Goal: Task Accomplishment & Management: Complete application form

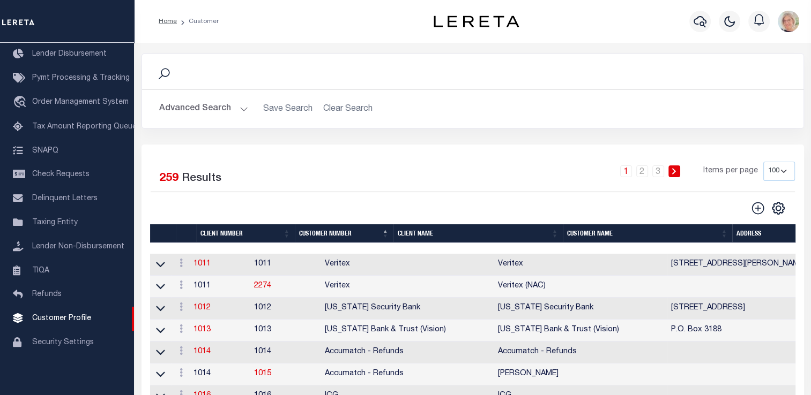
click at [405, 238] on th "Client Name" at bounding box center [477, 234] width 169 height 19
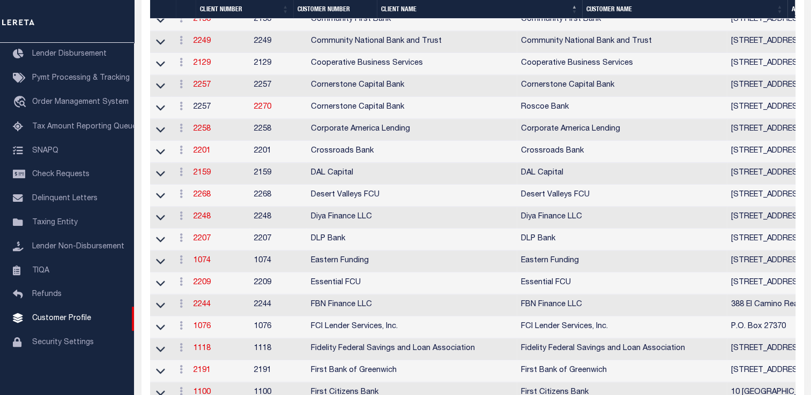
scroll to position [1286, 0]
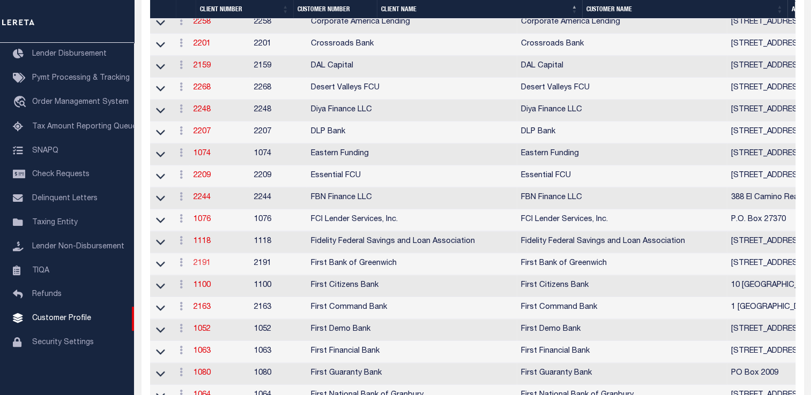
click at [208, 267] on link "2191" at bounding box center [201, 264] width 17 height 8
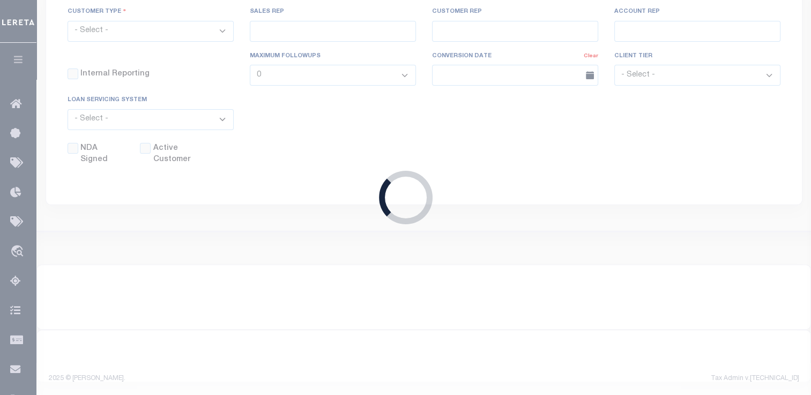
scroll to position [302, 0]
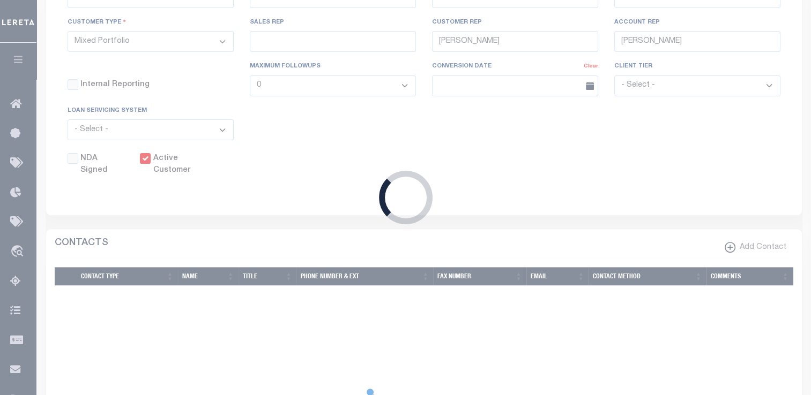
select select
type textarea "$5.00 additional after 4 parcels"
click at [262, 109] on div "Loading..." at bounding box center [405, 197] width 811 height 395
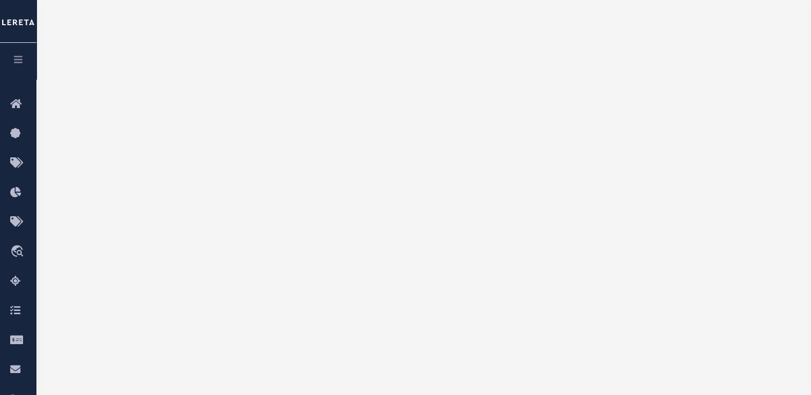
scroll to position [0, 0]
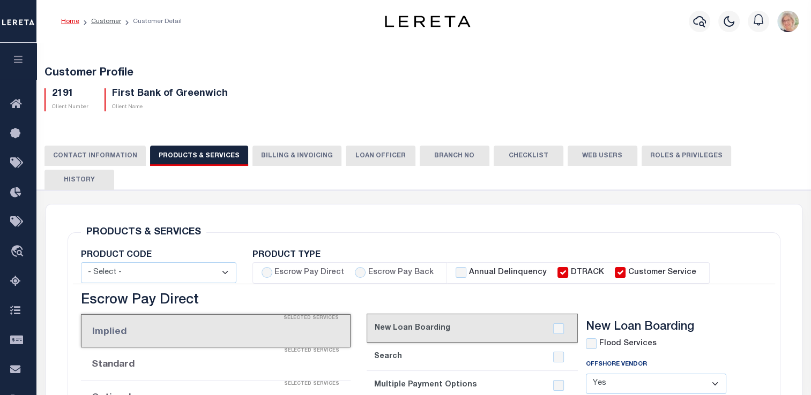
select select "STX"
radio input "true"
checkbox input "true"
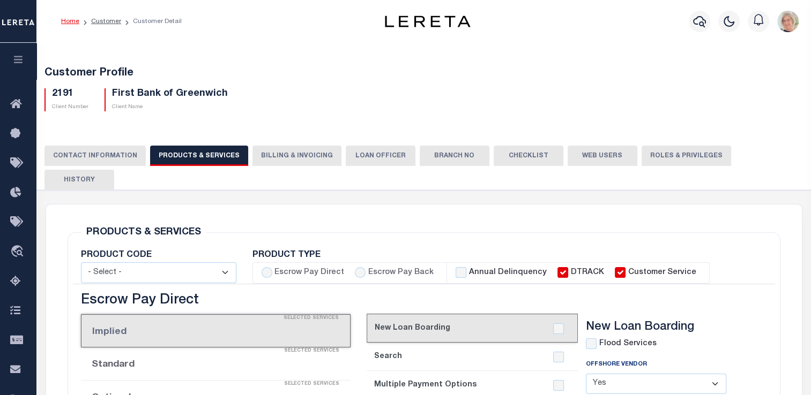
checkbox input "true"
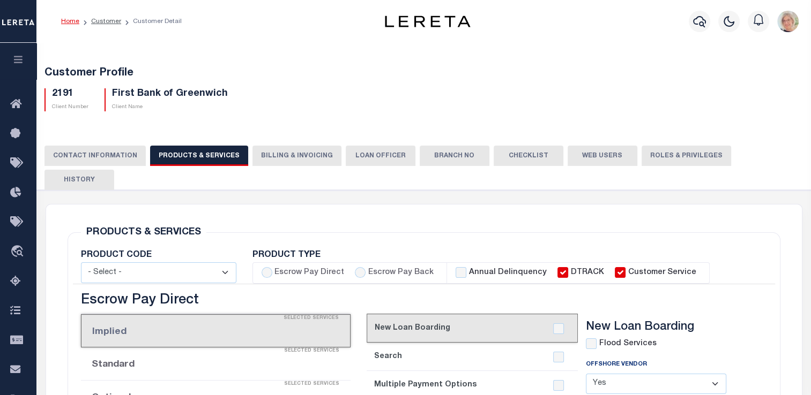
checkbox input "true"
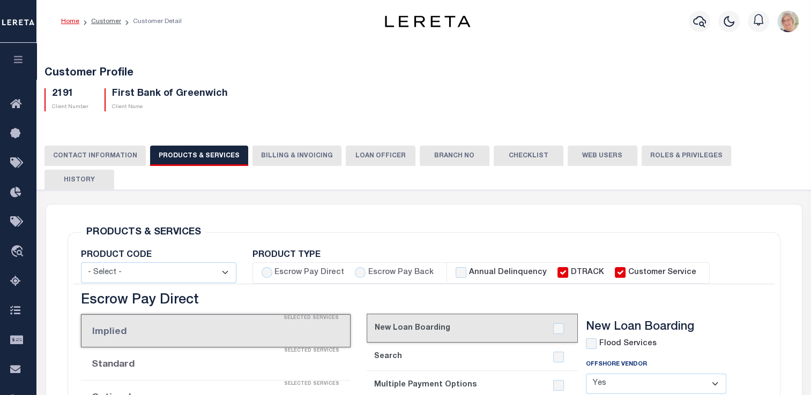
checkbox input "true"
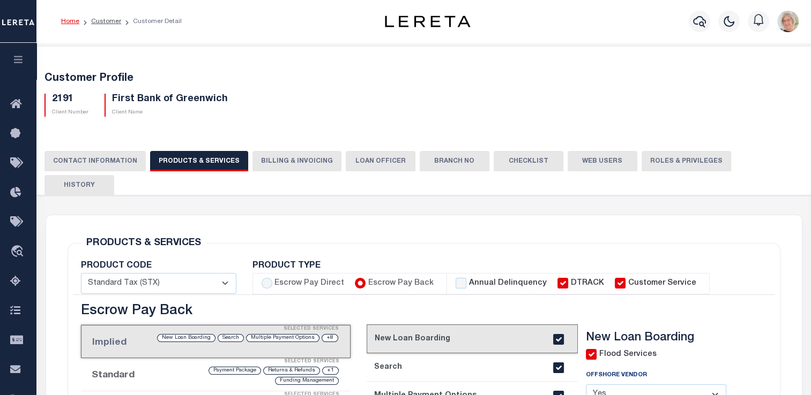
click at [301, 160] on button "Billing & Invoicing" at bounding box center [296, 161] width 89 height 20
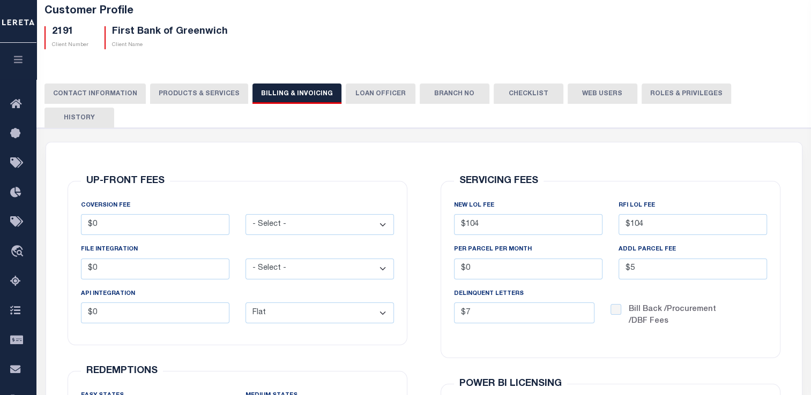
scroll to position [11, 0]
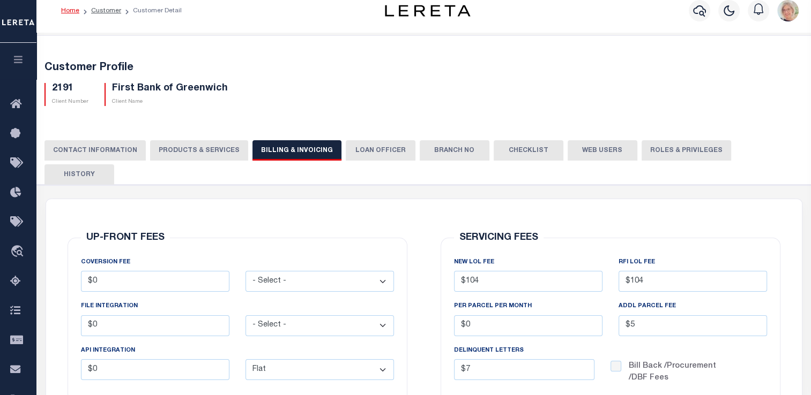
click at [205, 151] on button "PRODUCTS & SERVICES" at bounding box center [199, 150] width 98 height 20
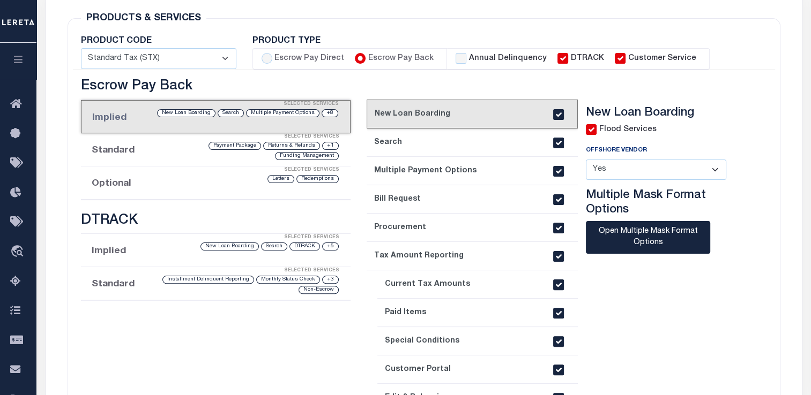
scroll to position [64, 0]
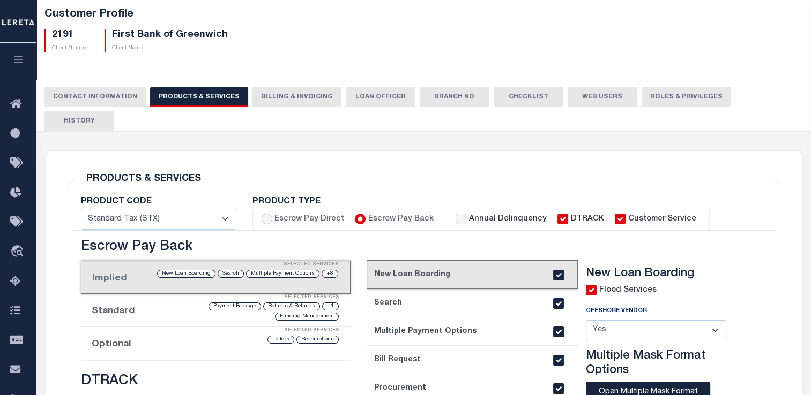
click at [294, 93] on button "Billing & Invoicing" at bounding box center [296, 97] width 89 height 20
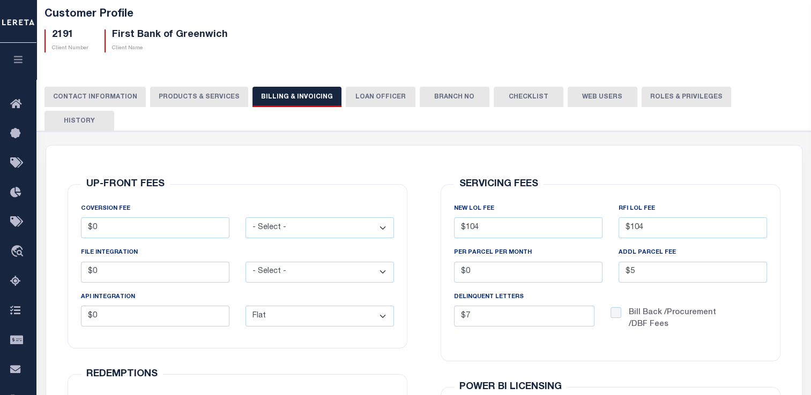
click at [193, 96] on button "PRODUCTS & SERVICES" at bounding box center [199, 97] width 98 height 20
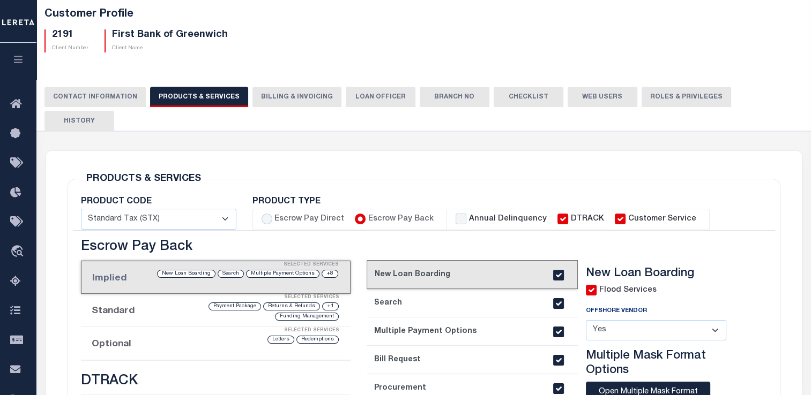
select select "STX"
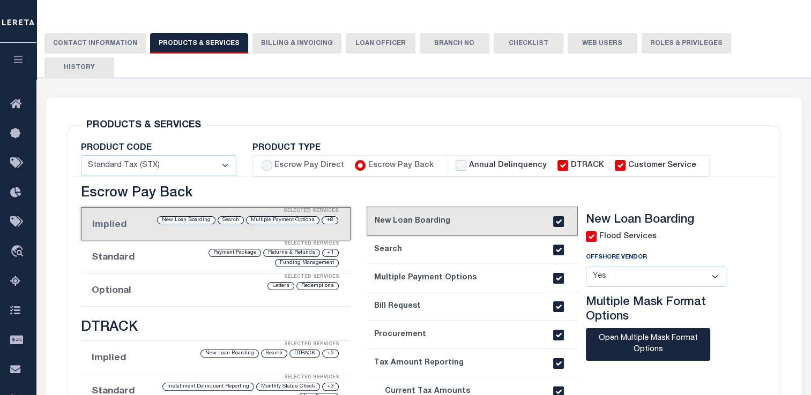
scroll to position [11, 0]
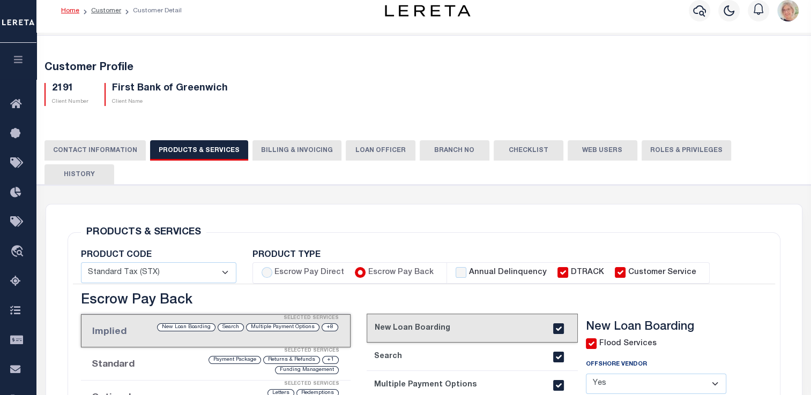
click at [287, 147] on button "Billing & Invoicing" at bounding box center [296, 150] width 89 height 20
